Goal: Task Accomplishment & Management: Manage account settings

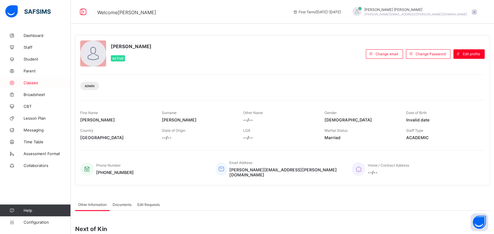
click at [33, 82] on span "Classes" at bounding box center [47, 82] width 47 height 5
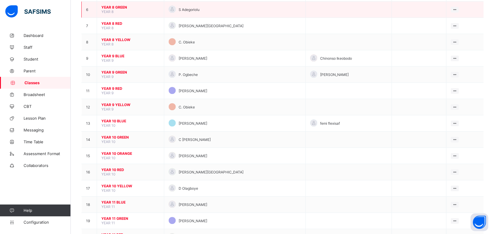
scroll to position [157, 0]
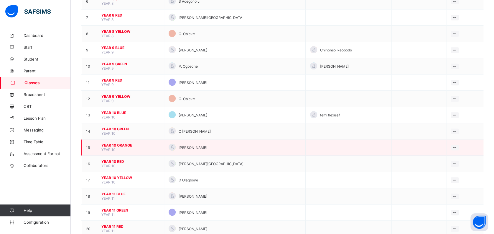
click at [125, 143] on span "YEAR 10 ORANGE" at bounding box center [130, 145] width 58 height 4
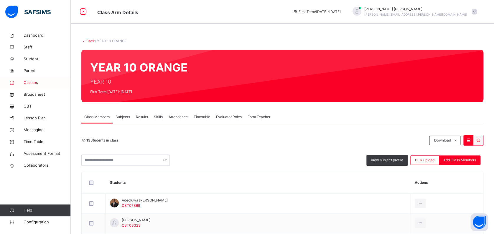
click at [33, 81] on span "Classes" at bounding box center [47, 83] width 47 height 6
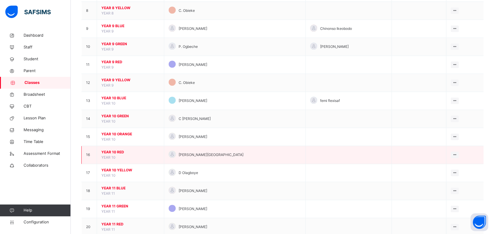
scroll to position [196, 0]
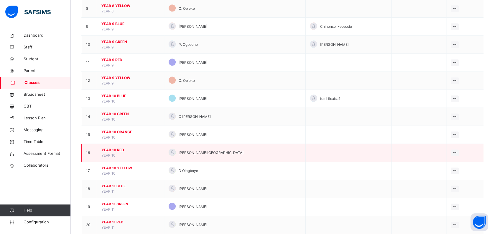
click at [118, 148] on span "YEAR 10 RED" at bounding box center [130, 149] width 58 height 5
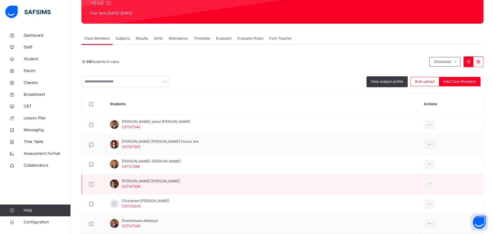
scroll to position [157, 0]
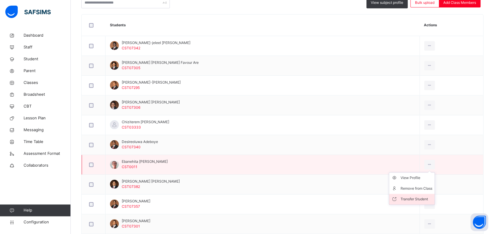
click at [420, 199] on div "Transfer Student" at bounding box center [417, 199] width 32 height 6
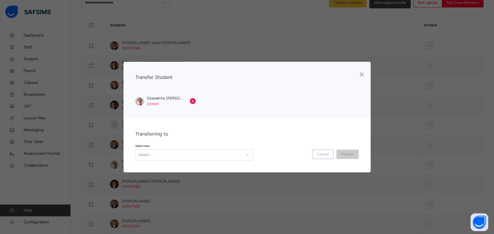
click at [210, 156] on div "Select..." at bounding box center [189, 154] width 106 height 9
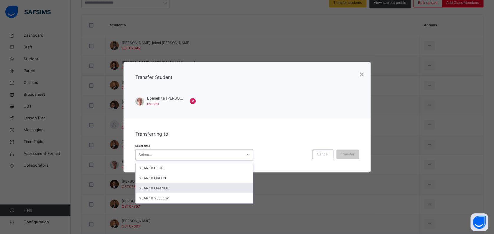
click at [204, 186] on div "YEAR 10 ORANGE" at bounding box center [194, 188] width 117 height 10
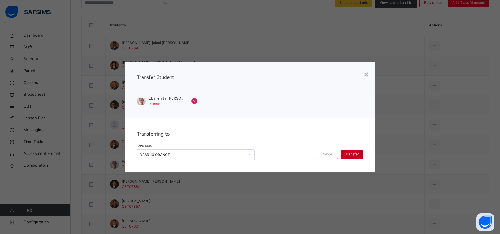
click at [350, 151] on span "Transfer" at bounding box center [352, 153] width 14 height 5
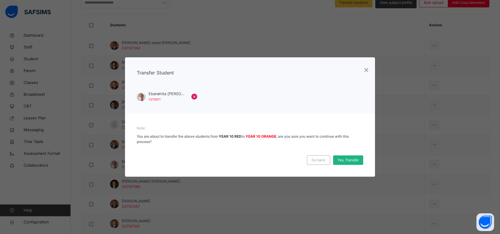
click at [348, 162] on span "Yes, Transfer" at bounding box center [348, 159] width 21 height 5
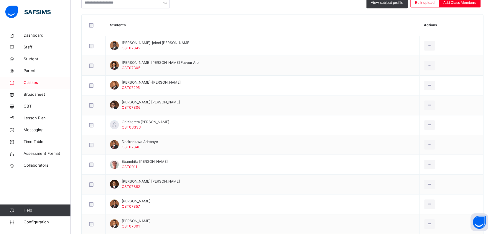
click at [28, 83] on span "Classes" at bounding box center [47, 83] width 47 height 6
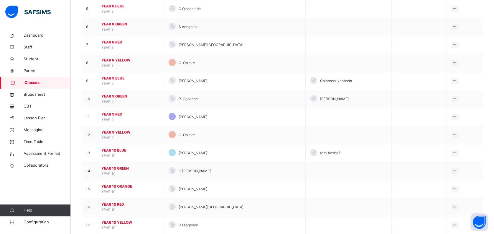
scroll to position [157, 0]
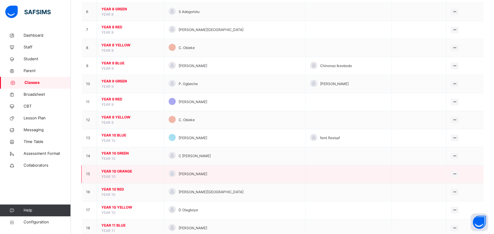
click at [119, 171] on span "YEAR 10 ORANGE" at bounding box center [130, 170] width 58 height 5
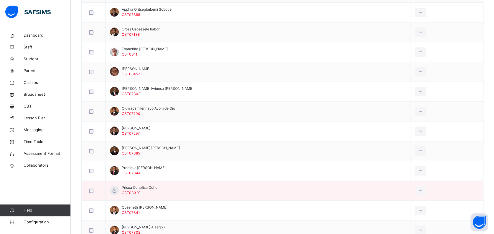
scroll to position [236, 0]
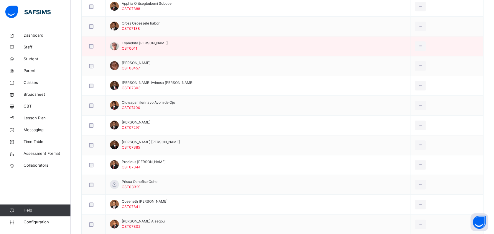
drag, startPoint x: 166, startPoint y: 43, endPoint x: 159, endPoint y: 43, distance: 7.7
click at [159, 43] on span "Ebanehita [PERSON_NAME]" at bounding box center [145, 42] width 46 height 5
drag, startPoint x: 159, startPoint y: 43, endPoint x: 123, endPoint y: 42, distance: 35.4
click at [123, 42] on span "Ebanehita [PERSON_NAME]" at bounding box center [145, 42] width 46 height 5
drag, startPoint x: 121, startPoint y: 42, endPoint x: 167, endPoint y: 44, distance: 45.8
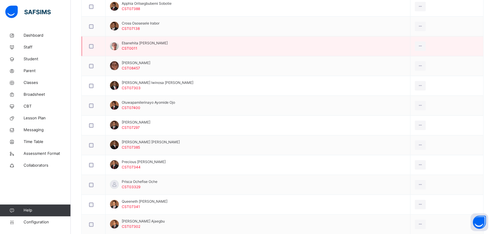
click at [167, 44] on div "Ebanehita [PERSON_NAME] CST0011" at bounding box center [139, 45] width 58 height 11
copy span "Ebanehita [PERSON_NAME]"
